Goal: Navigation & Orientation: Find specific page/section

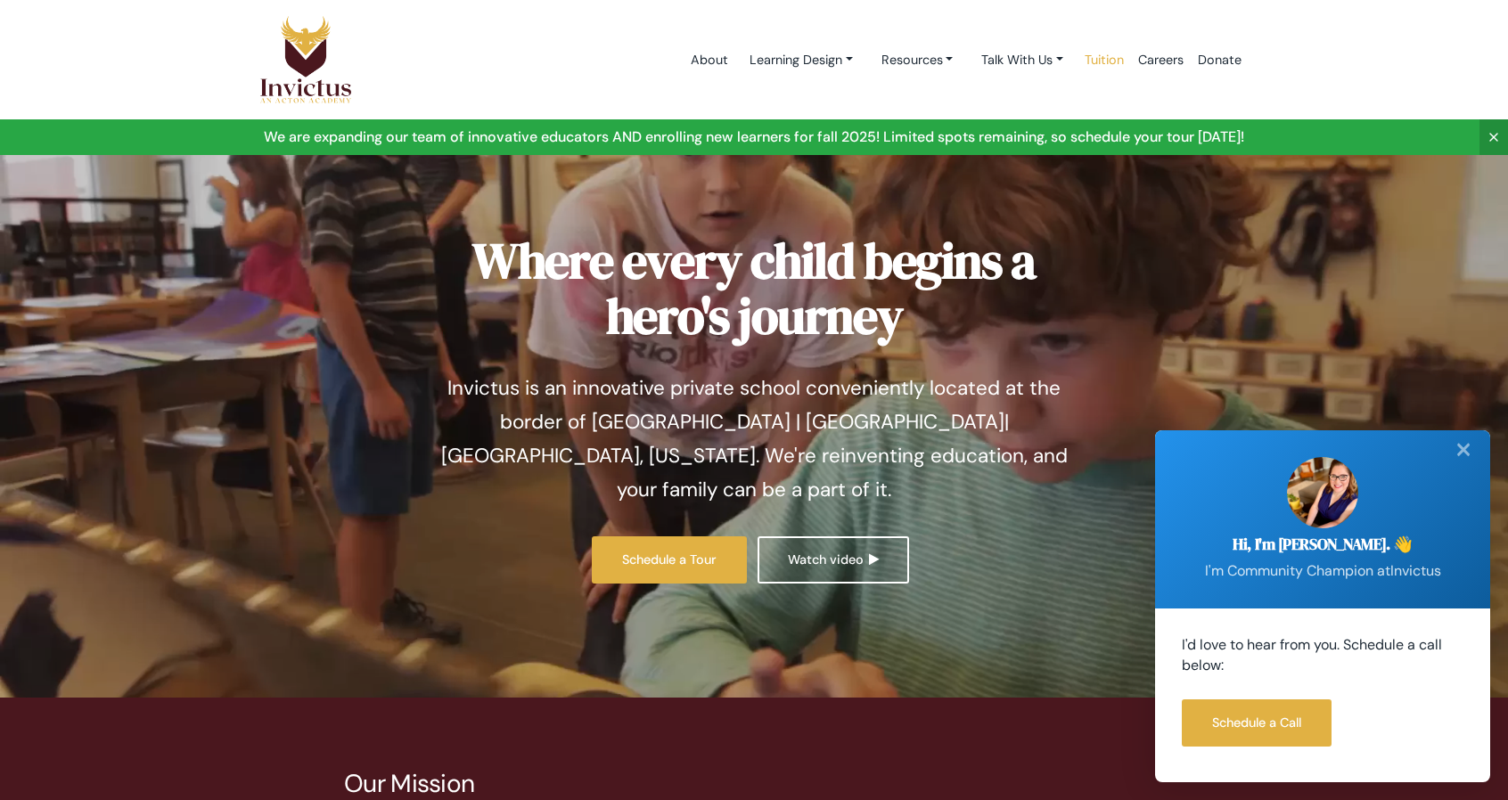
click at [1098, 56] on link "Tuition" at bounding box center [1103, 60] width 53 height 76
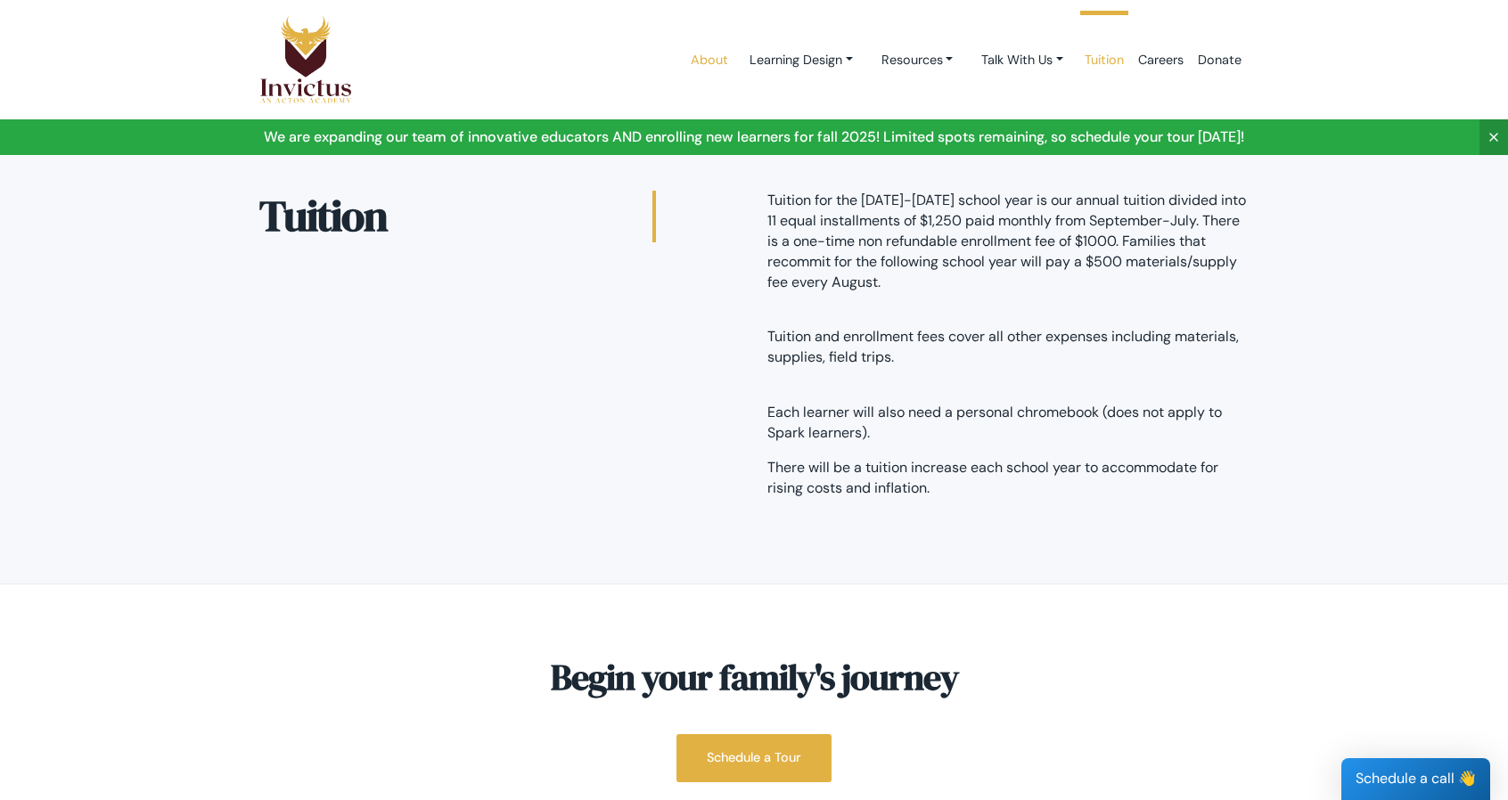
click at [699, 48] on link "About" at bounding box center [710, 60] width 52 height 76
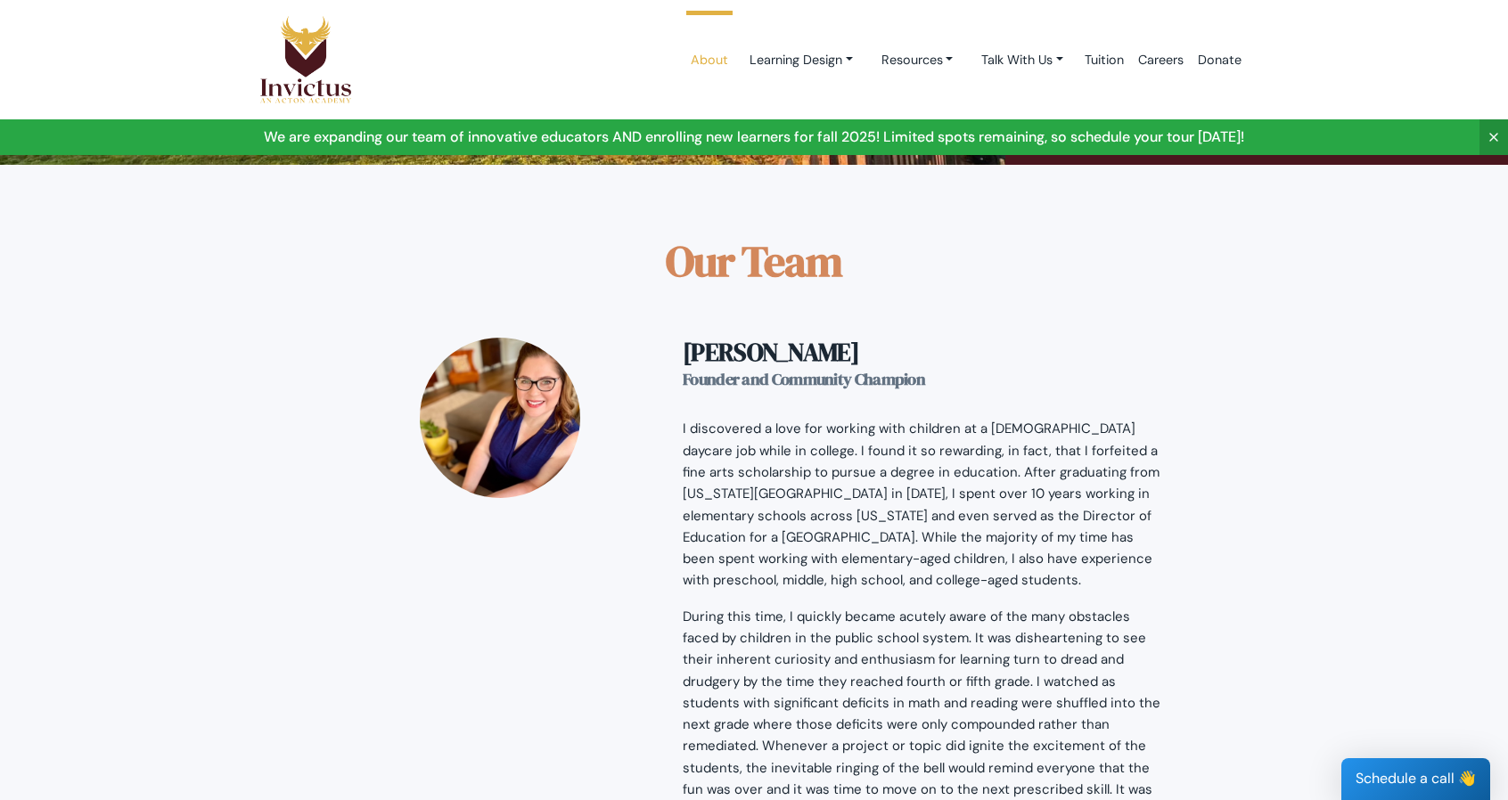
scroll to position [1355, 0]
